Goal: Use online tool/utility

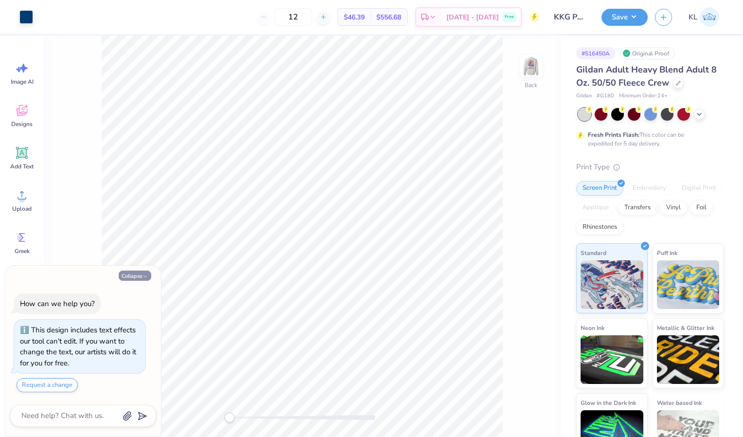
click at [143, 272] on button "Collapse" at bounding box center [135, 275] width 33 height 10
type textarea "x"
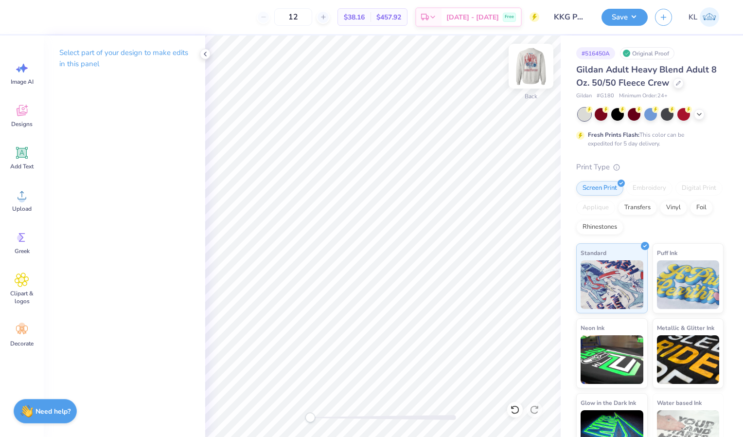
click at [529, 71] on img at bounding box center [530, 66] width 39 height 39
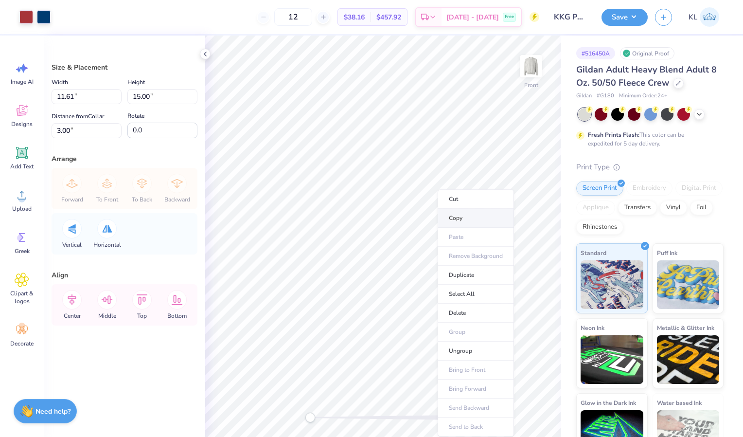
click at [470, 214] on li "Copy" at bounding box center [476, 218] width 76 height 19
click at [527, 72] on img at bounding box center [530, 66] width 39 height 39
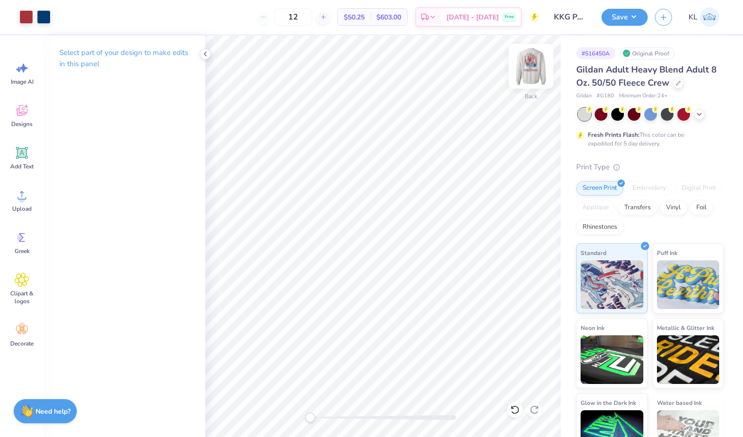
click at [532, 69] on img at bounding box center [530, 66] width 39 height 39
click at [533, 66] on img at bounding box center [530, 66] width 39 height 39
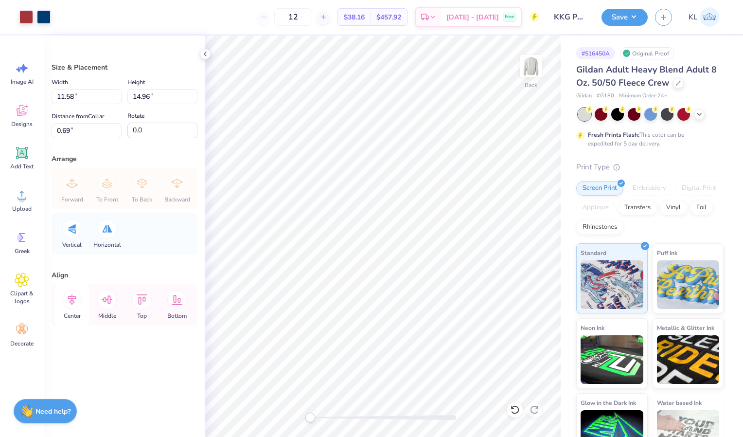
click at [76, 301] on icon at bounding box center [71, 299] width 19 height 19
click at [70, 295] on icon at bounding box center [72, 299] width 9 height 11
click at [110, 301] on icon at bounding box center [107, 299] width 11 height 9
click at [71, 297] on icon at bounding box center [71, 299] width 19 height 19
